Goal: Check status: Check status

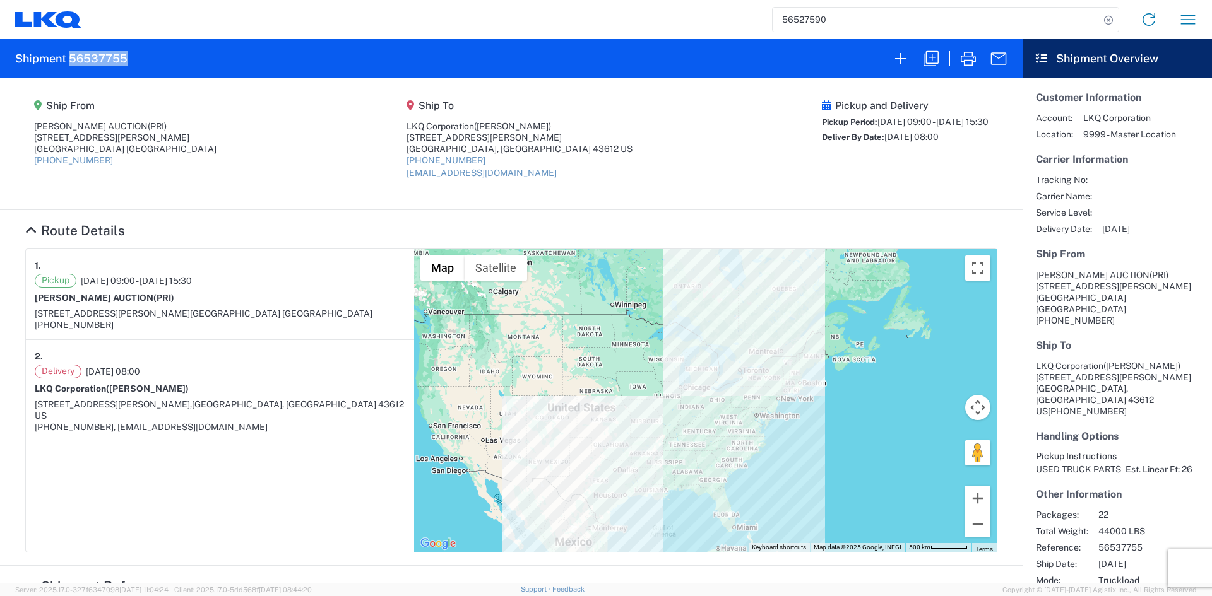
drag, startPoint x: 72, startPoint y: 59, endPoint x: 125, endPoint y: 56, distance: 53.1
click at [125, 56] on h2 "Shipment 56537755" at bounding box center [71, 58] width 112 height 15
copy h2 "56537755"
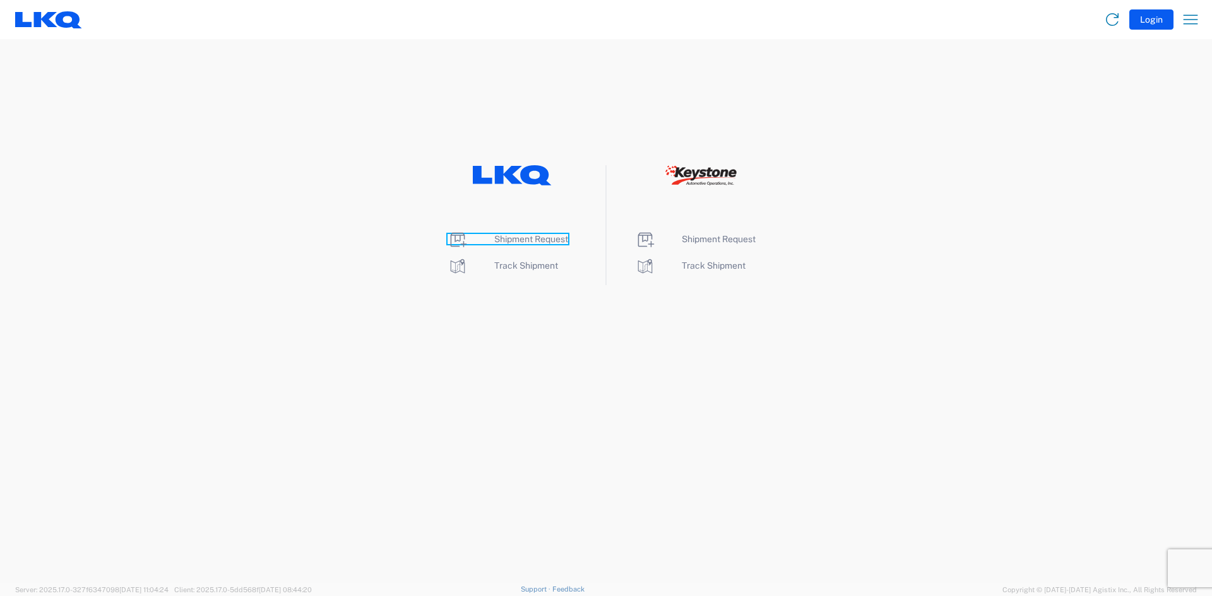
click at [534, 237] on span "Shipment Request" at bounding box center [531, 239] width 74 height 10
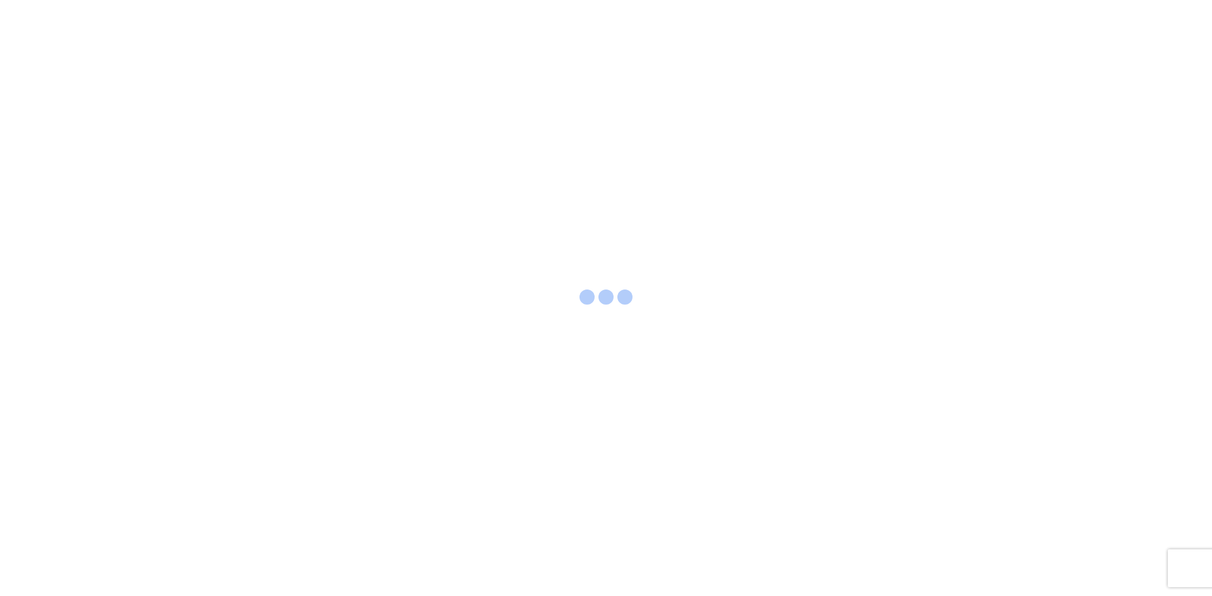
select select "FULL"
select select "LBS"
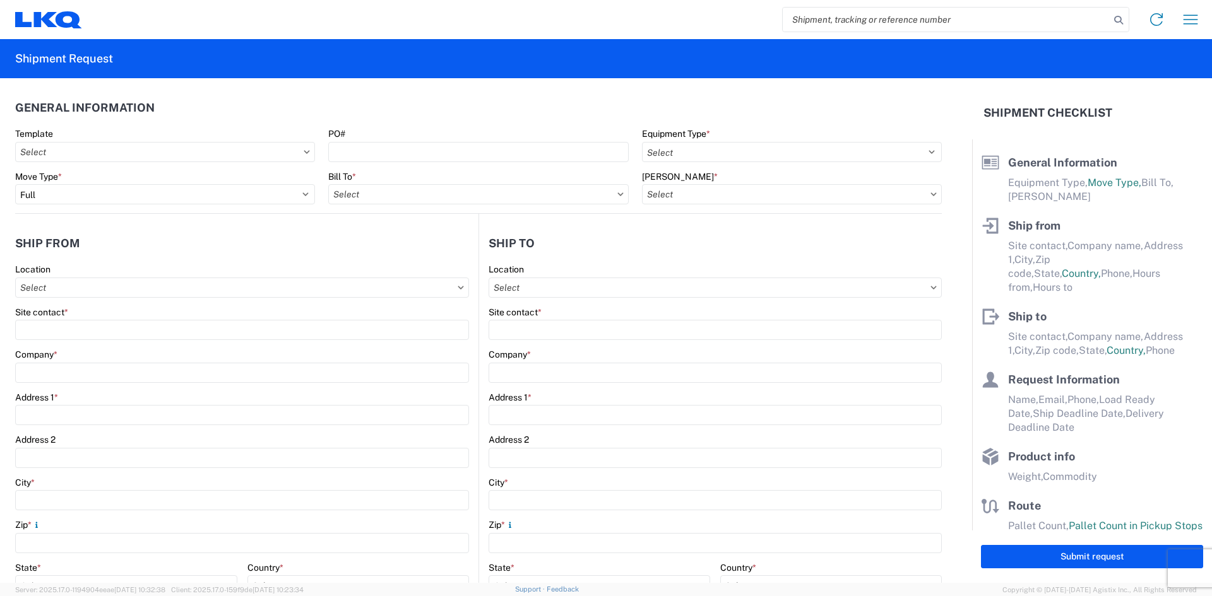
click at [824, 18] on input "search" at bounding box center [946, 20] width 327 height 24
paste input "56537755"
type input "56537755"
